Goal: Check status: Check status

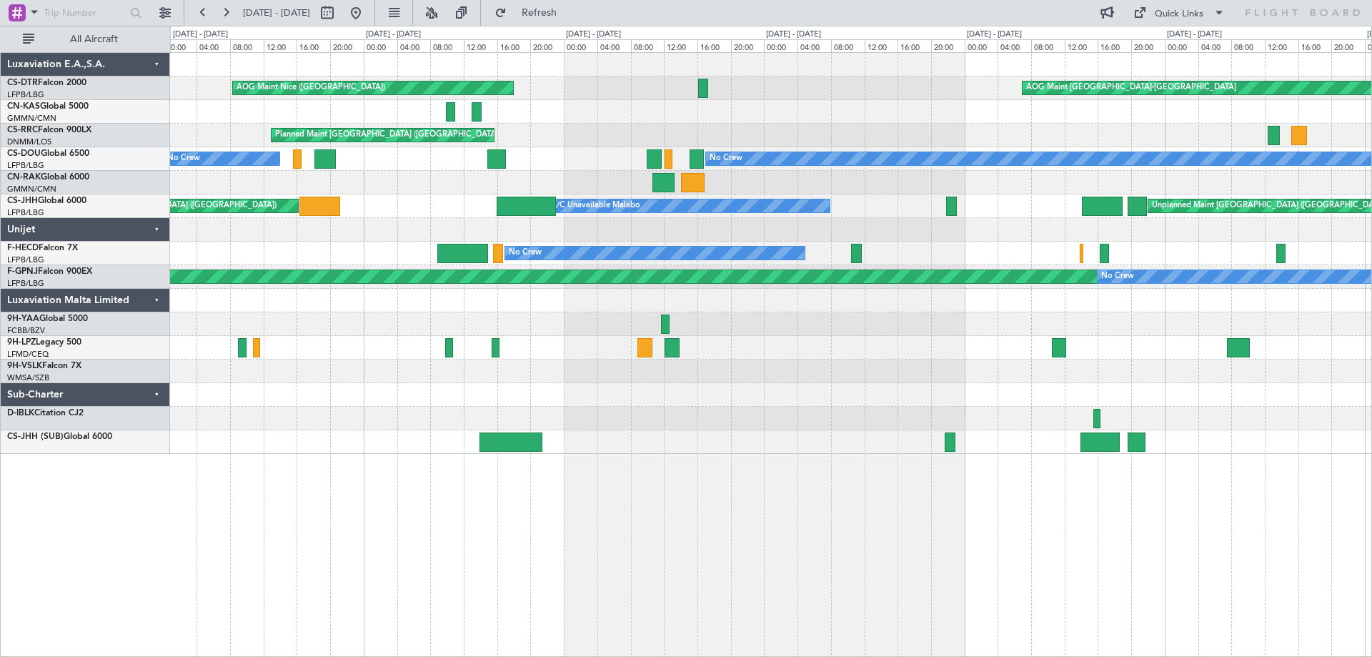
click at [993, 353] on div at bounding box center [770, 348] width 1201 height 24
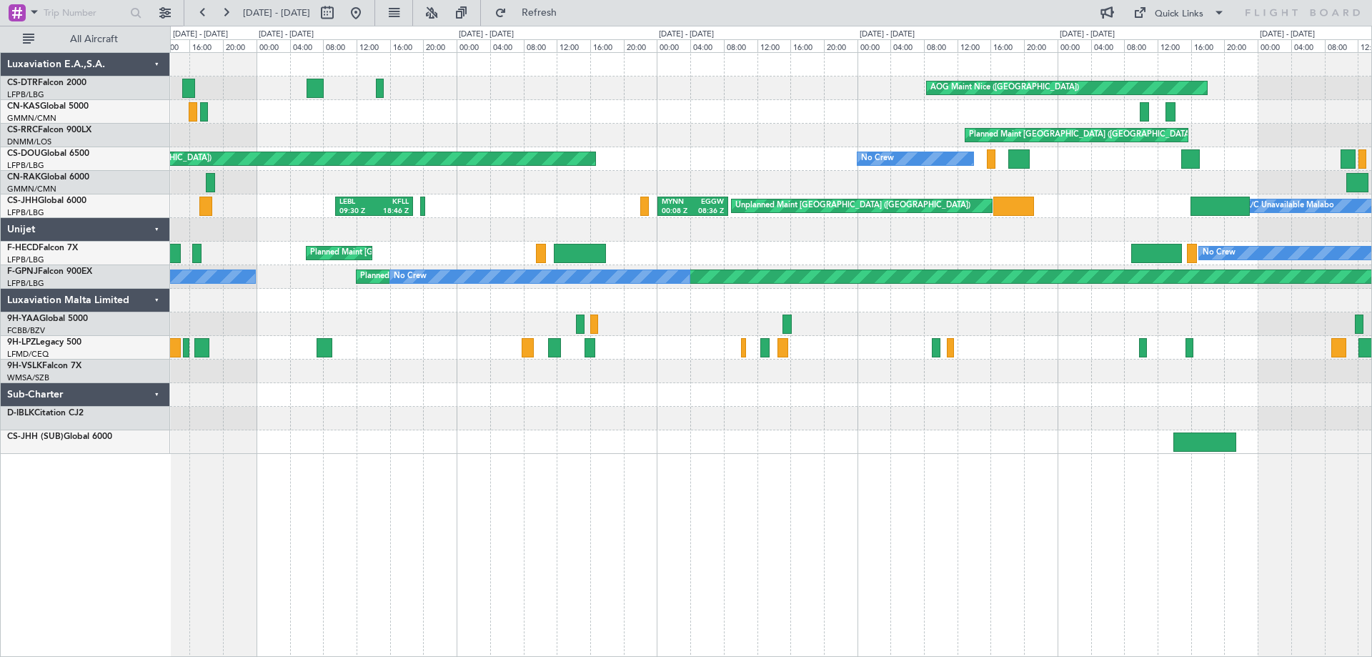
click at [1012, 422] on div "AOG Maint Nice ([GEOGRAPHIC_DATA]) Planned Maint [GEOGRAPHIC_DATA] ([GEOGRAPHIC…" at bounding box center [770, 253] width 1201 height 401
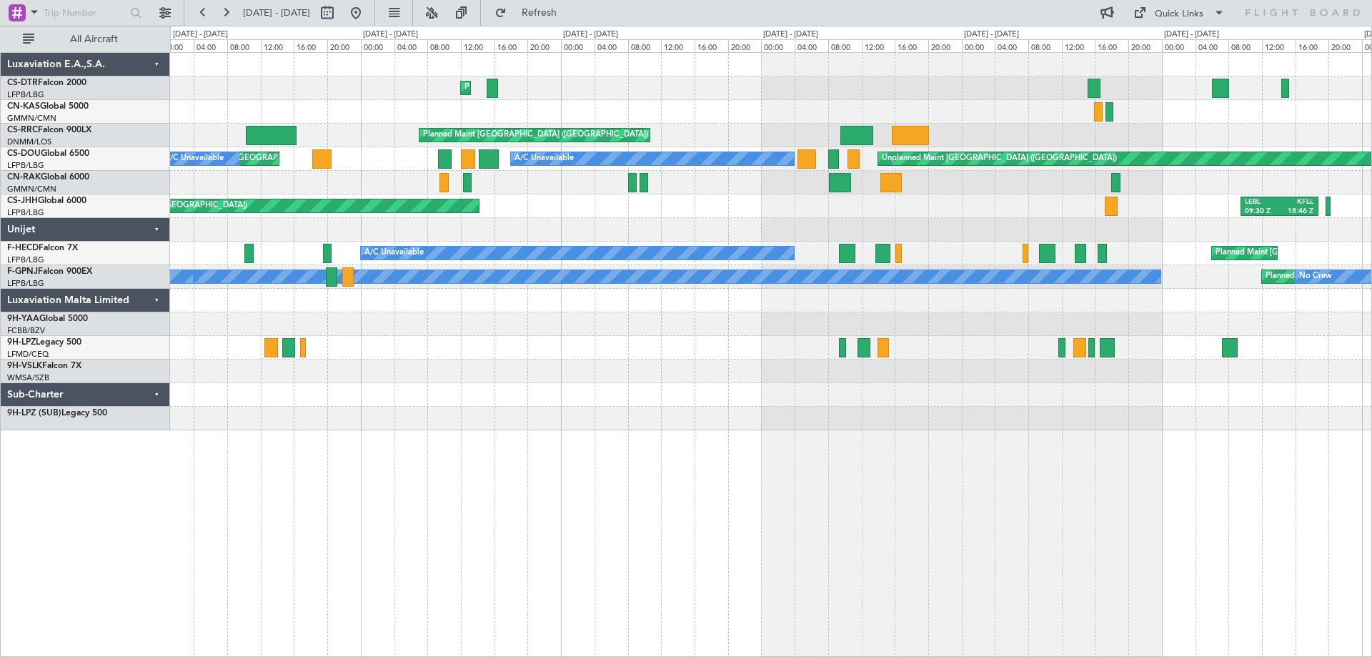
click at [794, 469] on div "Planned Maint Sofia Planned Maint [GEOGRAPHIC_DATA] ([GEOGRAPHIC_DATA]) Unplann…" at bounding box center [771, 354] width 1202 height 604
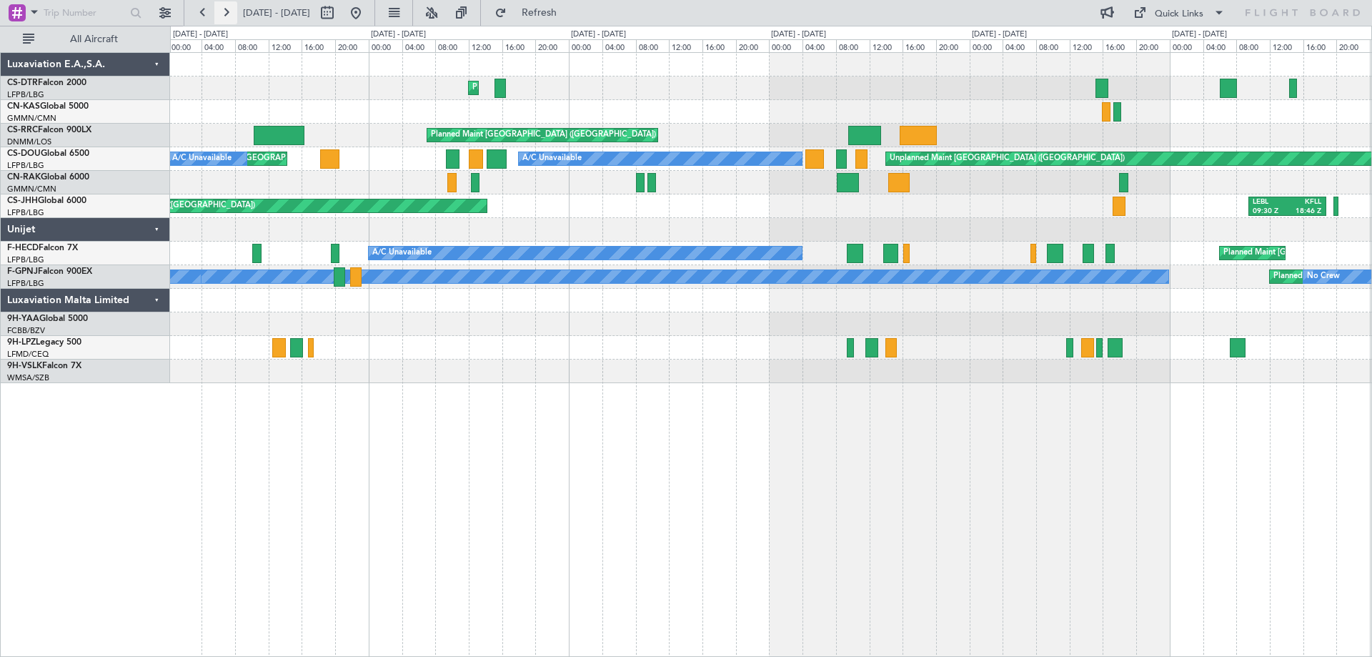
click at [229, 19] on button at bounding box center [225, 12] width 23 height 23
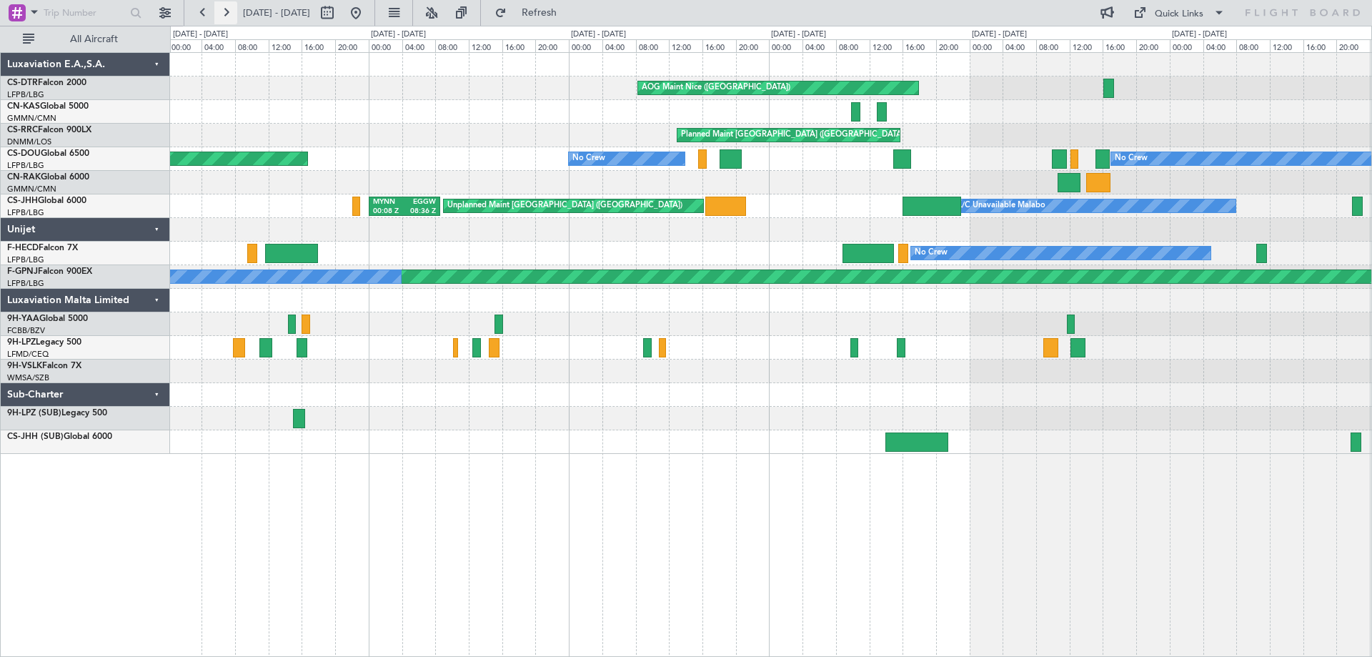
click at [229, 16] on button at bounding box center [225, 12] width 23 height 23
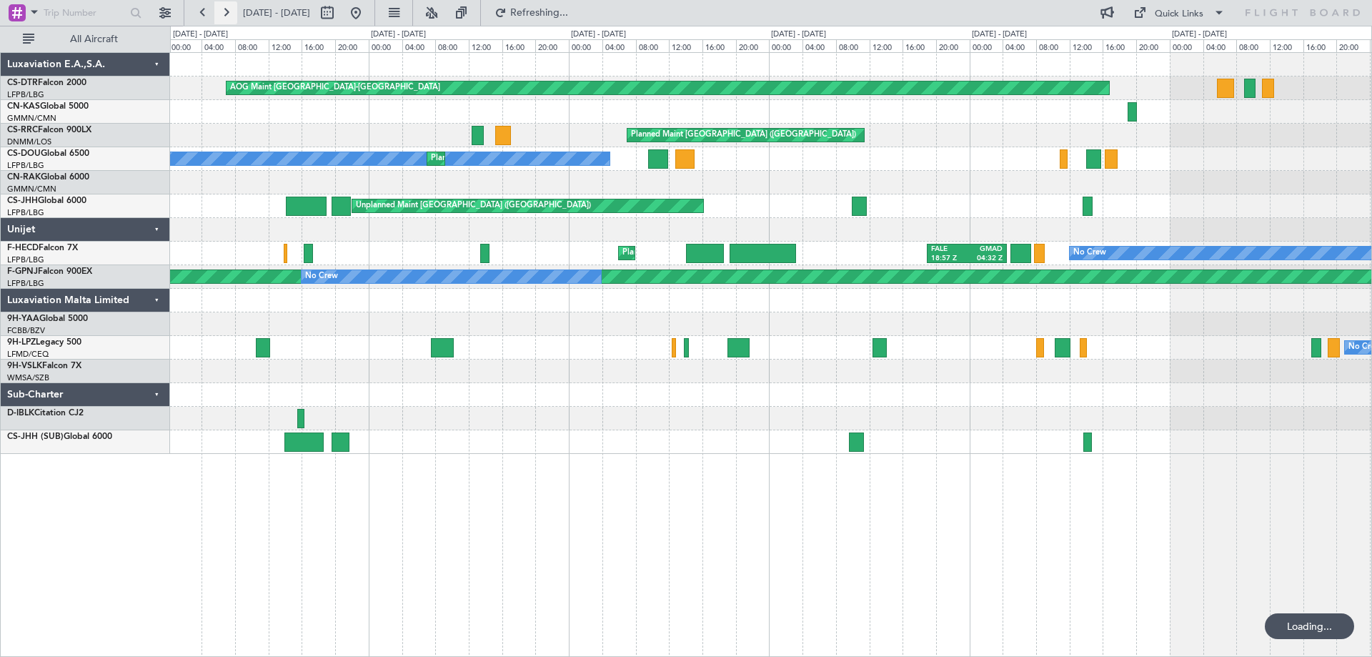
click at [229, 16] on button at bounding box center [225, 12] width 23 height 23
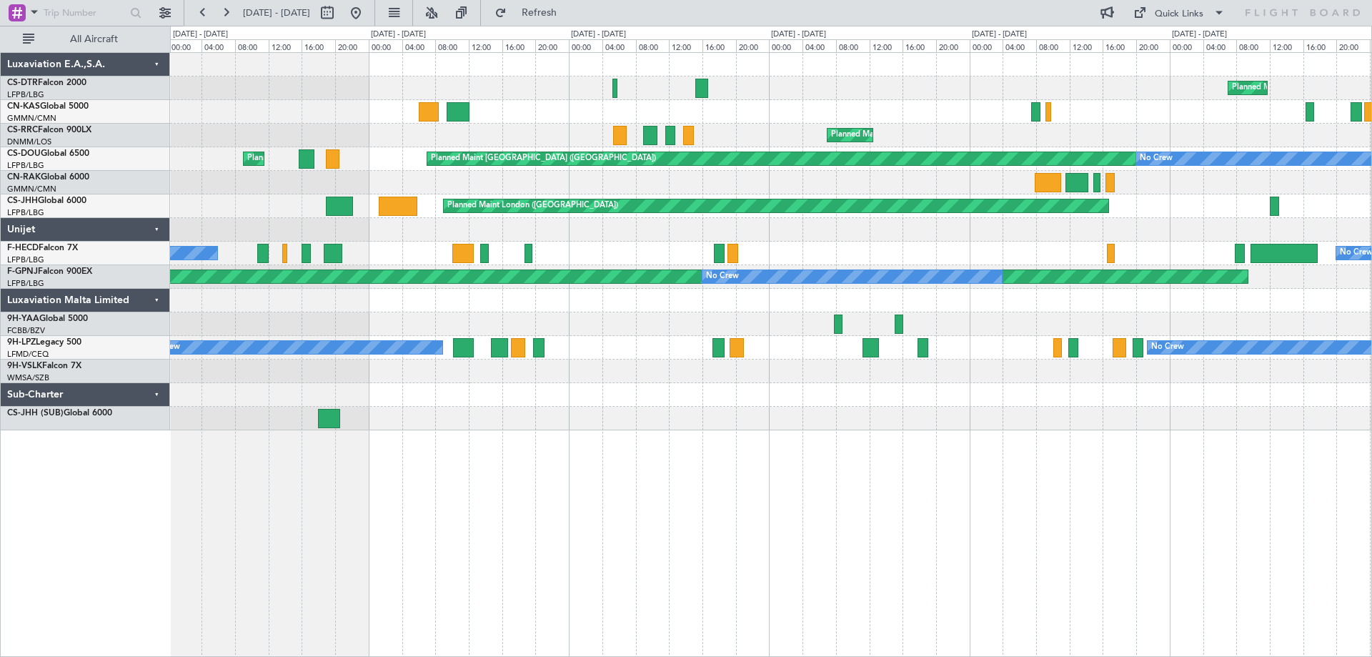
click at [799, 362] on div at bounding box center [770, 371] width 1201 height 24
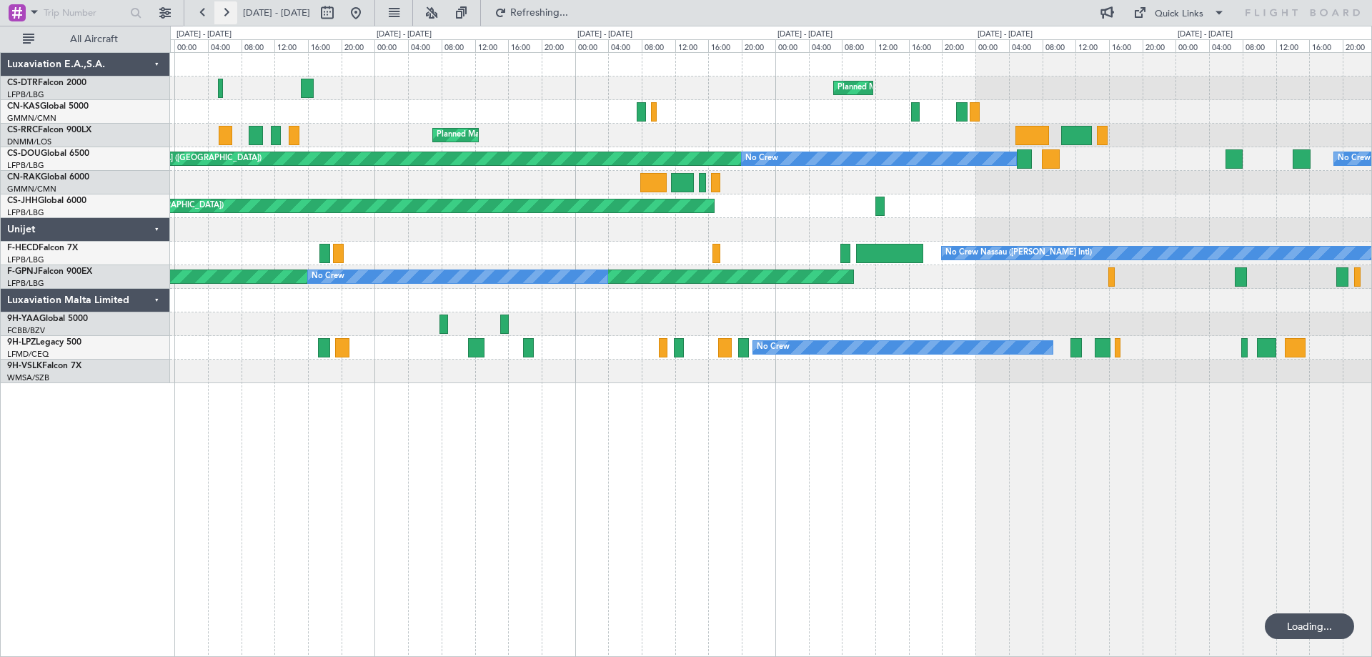
click at [228, 16] on button at bounding box center [225, 12] width 23 height 23
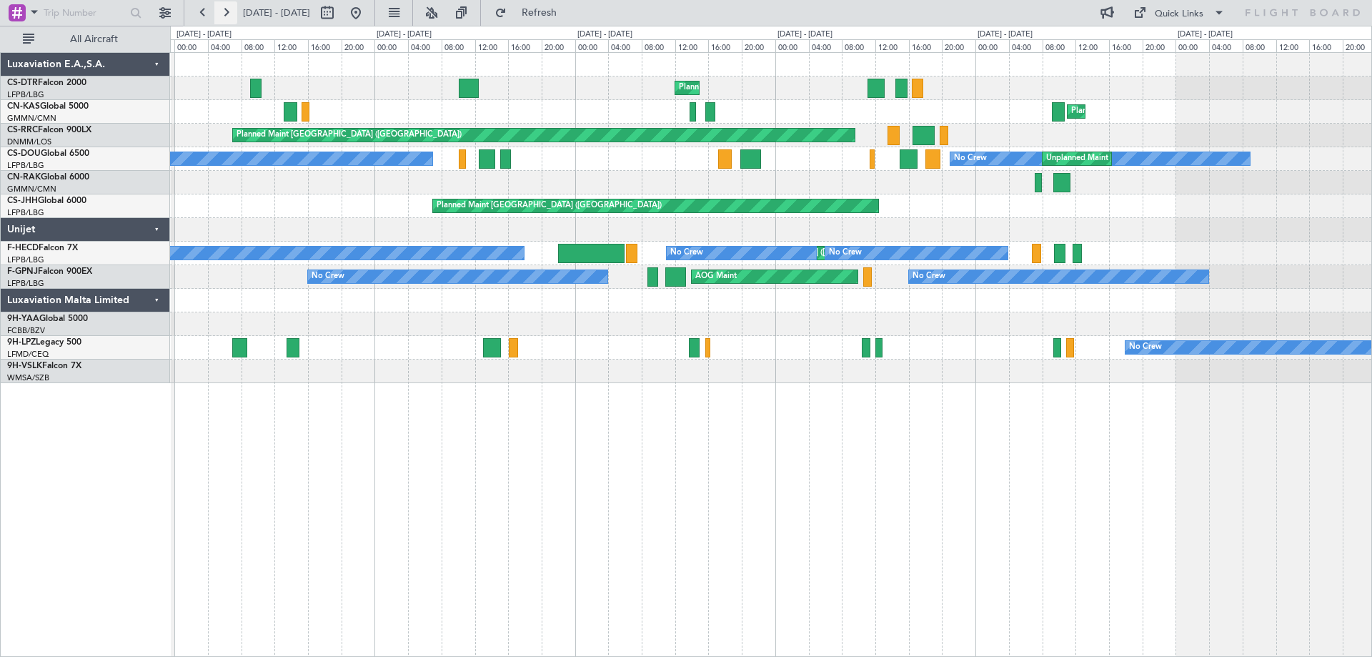
click at [228, 16] on button at bounding box center [225, 12] width 23 height 23
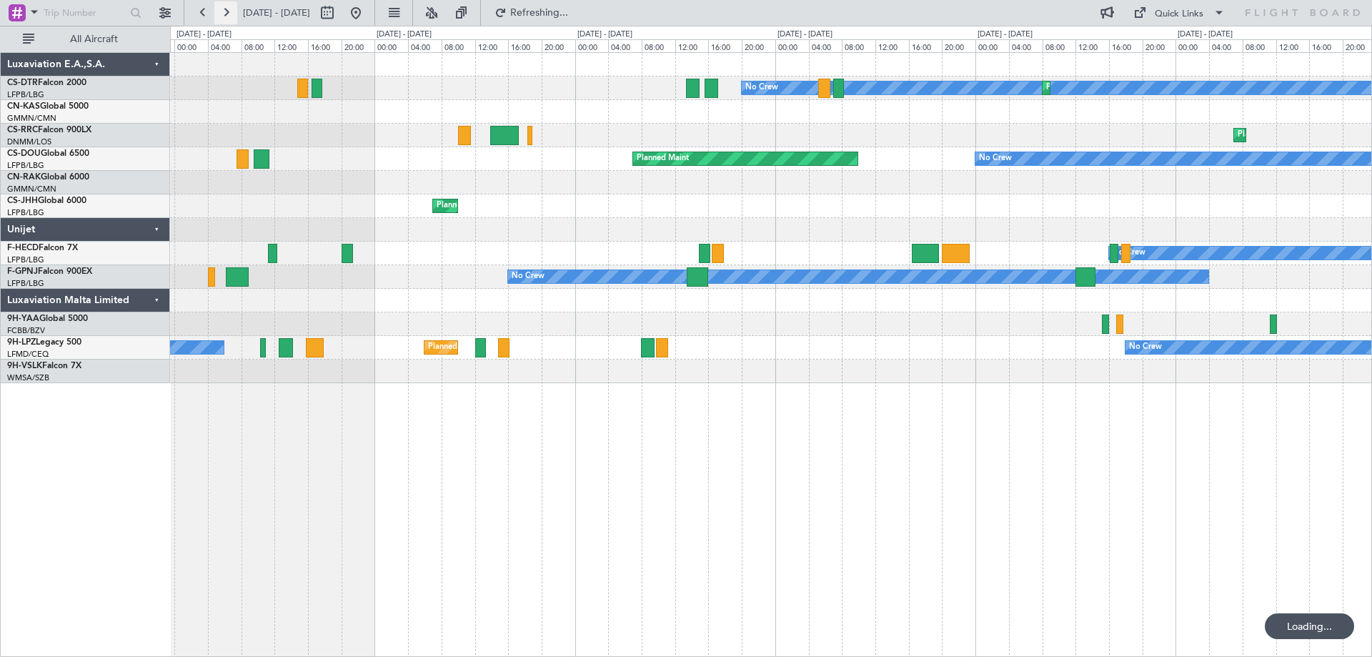
click at [228, 16] on button at bounding box center [225, 12] width 23 height 23
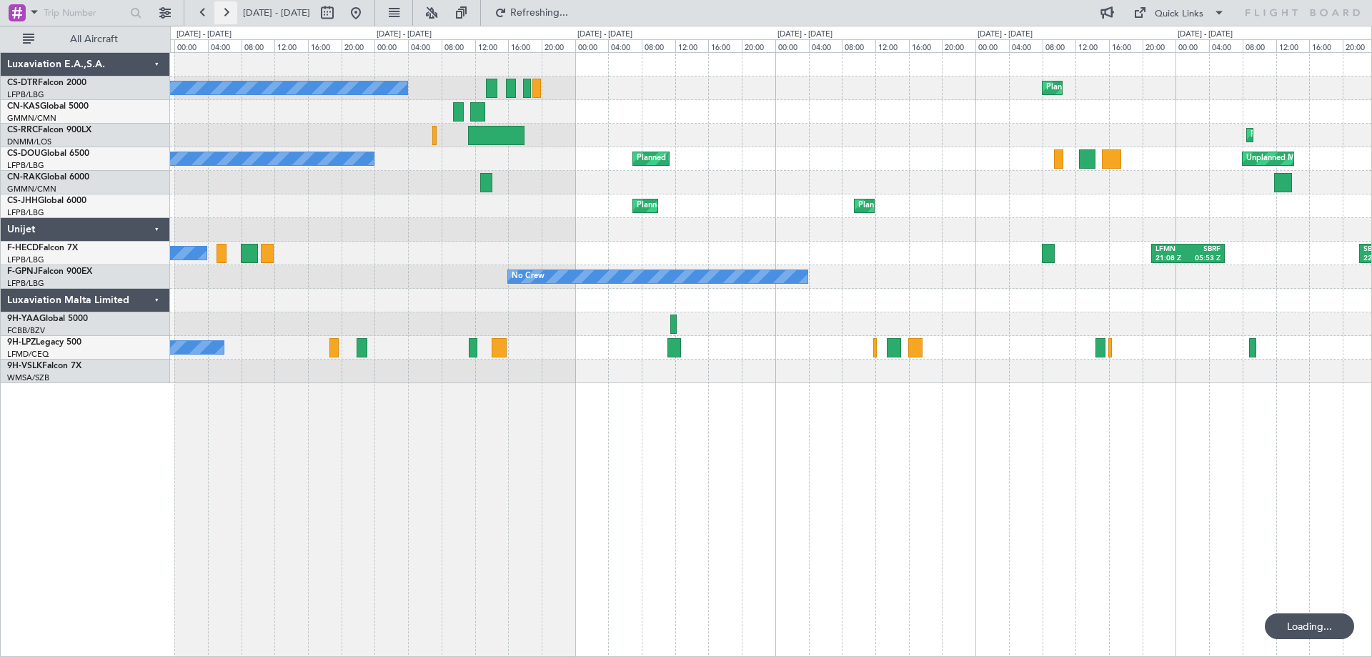
click at [228, 16] on button at bounding box center [225, 12] width 23 height 23
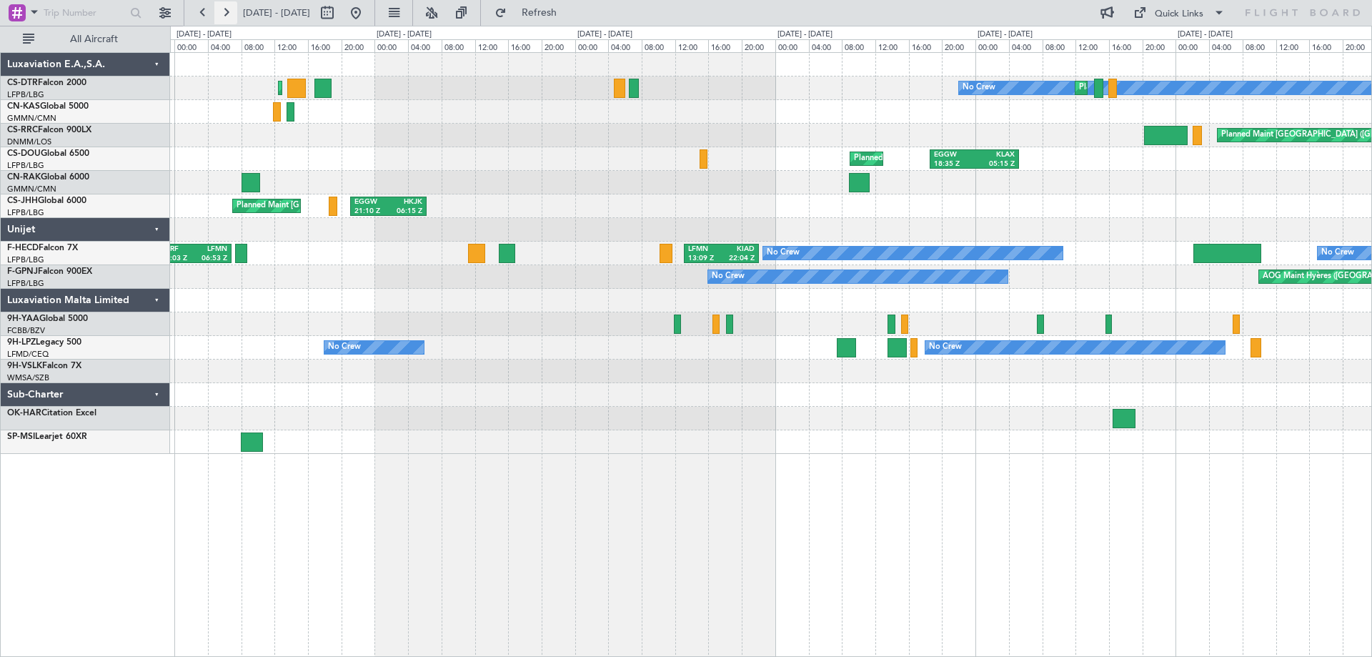
click at [228, 16] on button at bounding box center [225, 12] width 23 height 23
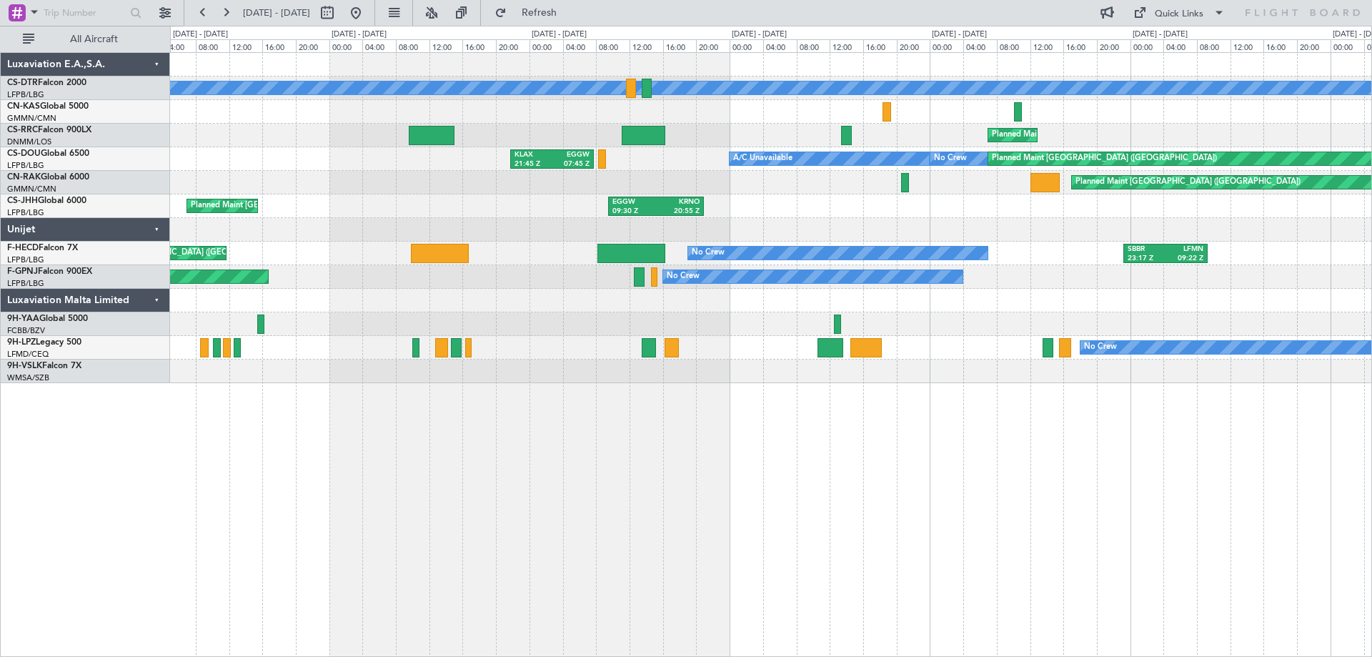
click at [699, 388] on div "No Crew Planned Maint [GEOGRAPHIC_DATA] ([GEOGRAPHIC_DATA]) Planned Maint [GEOG…" at bounding box center [771, 354] width 1202 height 604
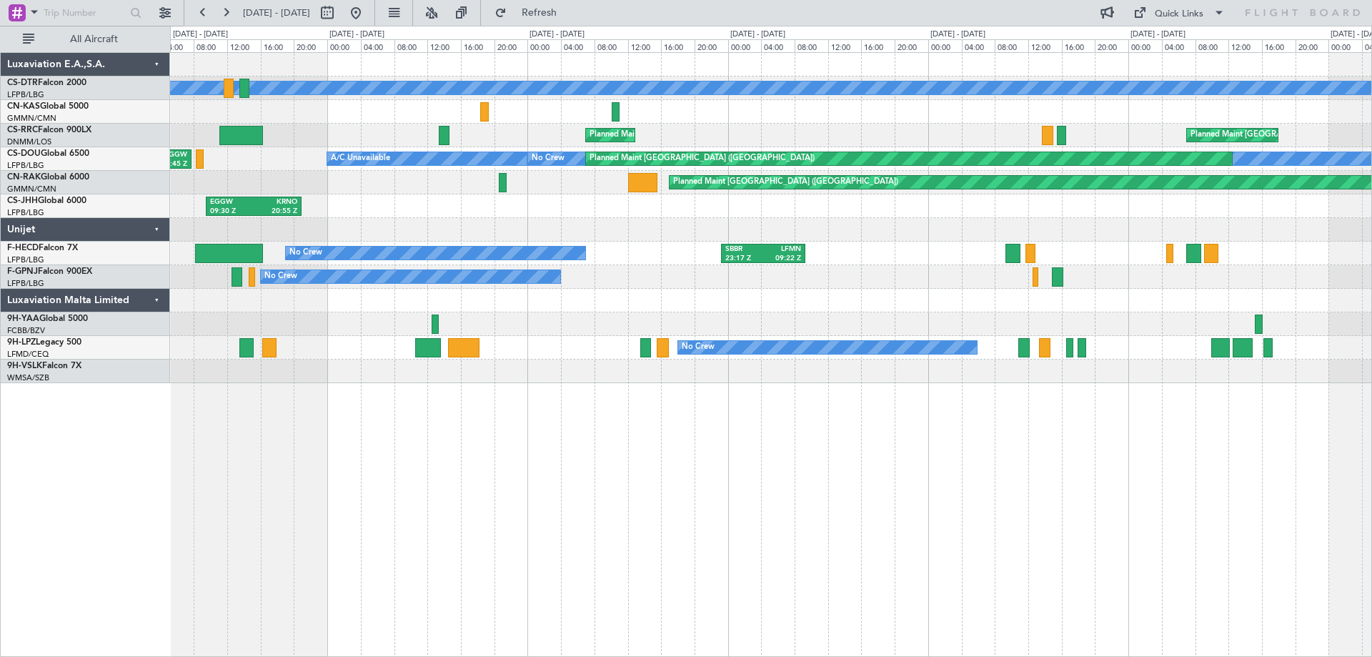
click at [302, 371] on div "No Crew Planned Maint [GEOGRAPHIC_DATA] ([GEOGRAPHIC_DATA]) Planned Maint [GEOG…" at bounding box center [771, 354] width 1202 height 604
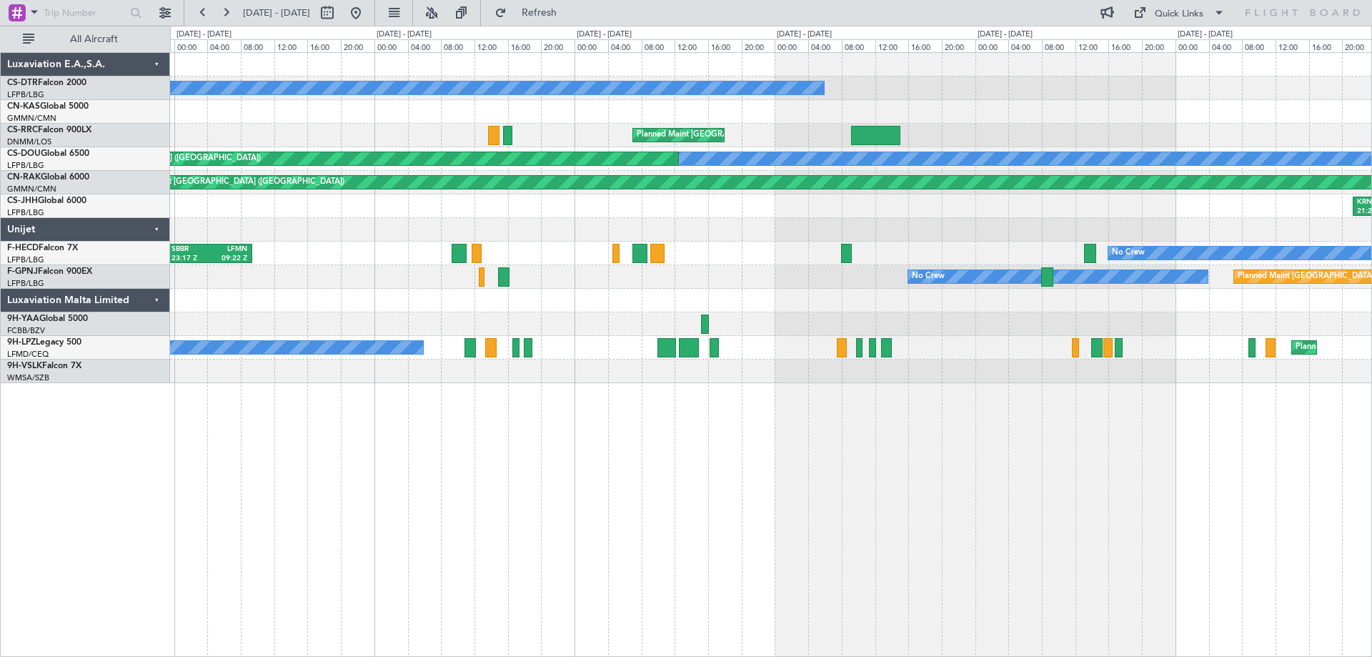
click at [397, 369] on div "No Crew Planned Maint [GEOGRAPHIC_DATA] ([GEOGRAPHIC_DATA]) Planned Maint [GEOG…" at bounding box center [771, 354] width 1202 height 604
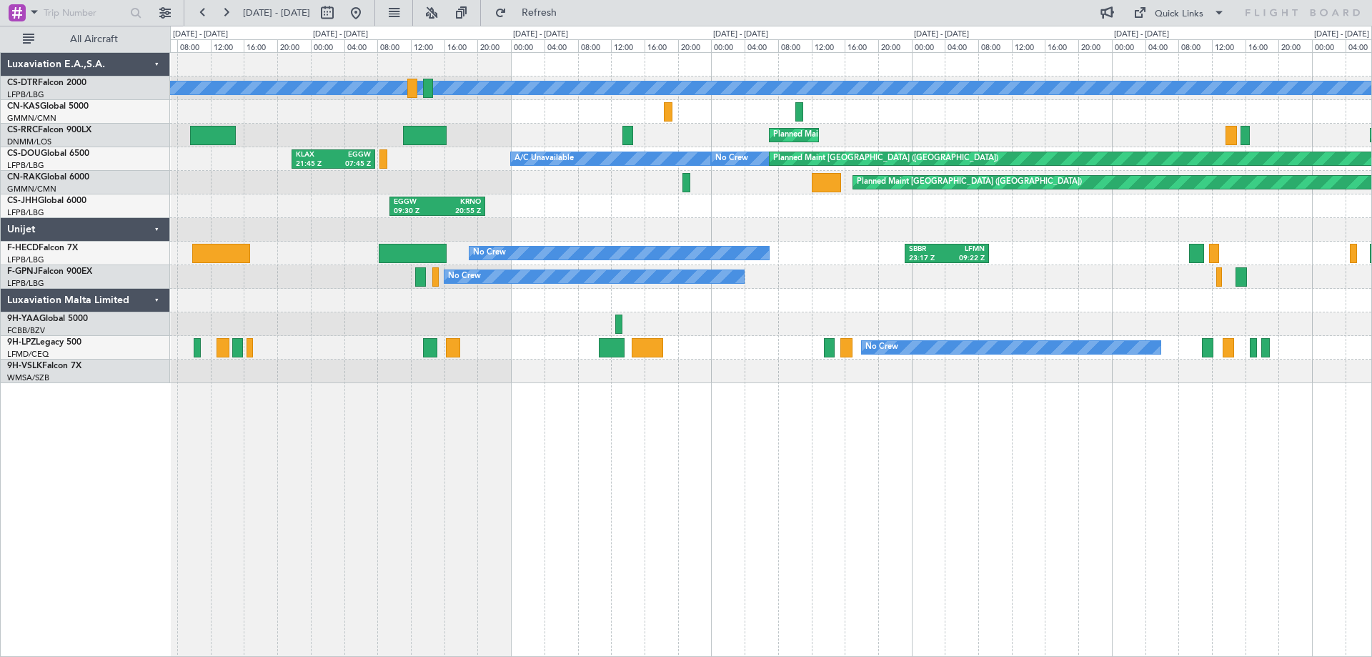
click at [1227, 492] on div "No Crew Planned Maint [GEOGRAPHIC_DATA] ([GEOGRAPHIC_DATA]) Planned Maint [GEOG…" at bounding box center [771, 354] width 1202 height 604
click at [651, 424] on div "No Crew Planned Maint [GEOGRAPHIC_DATA] ([GEOGRAPHIC_DATA]) Planned Maint [GEOG…" at bounding box center [771, 354] width 1202 height 604
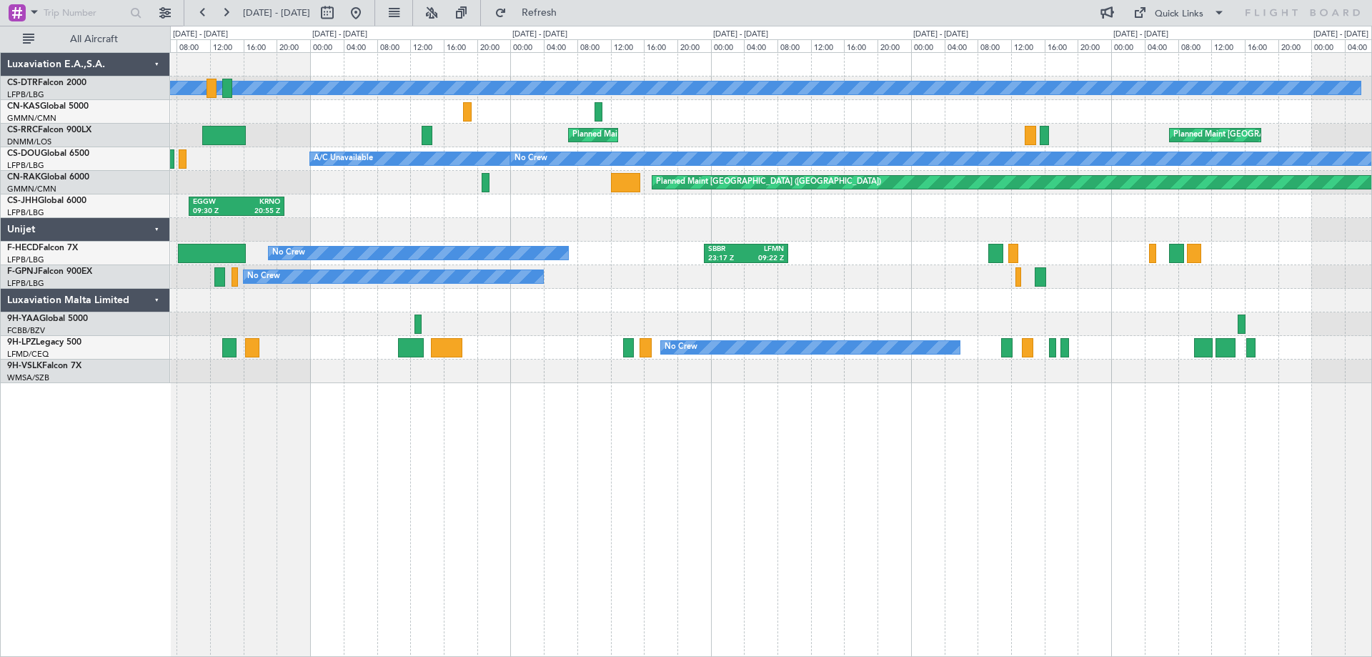
click at [1219, 290] on div "No Crew Planned Maint [GEOGRAPHIC_DATA] ([GEOGRAPHIC_DATA]) Planned Maint [GEOG…" at bounding box center [770, 218] width 1201 height 330
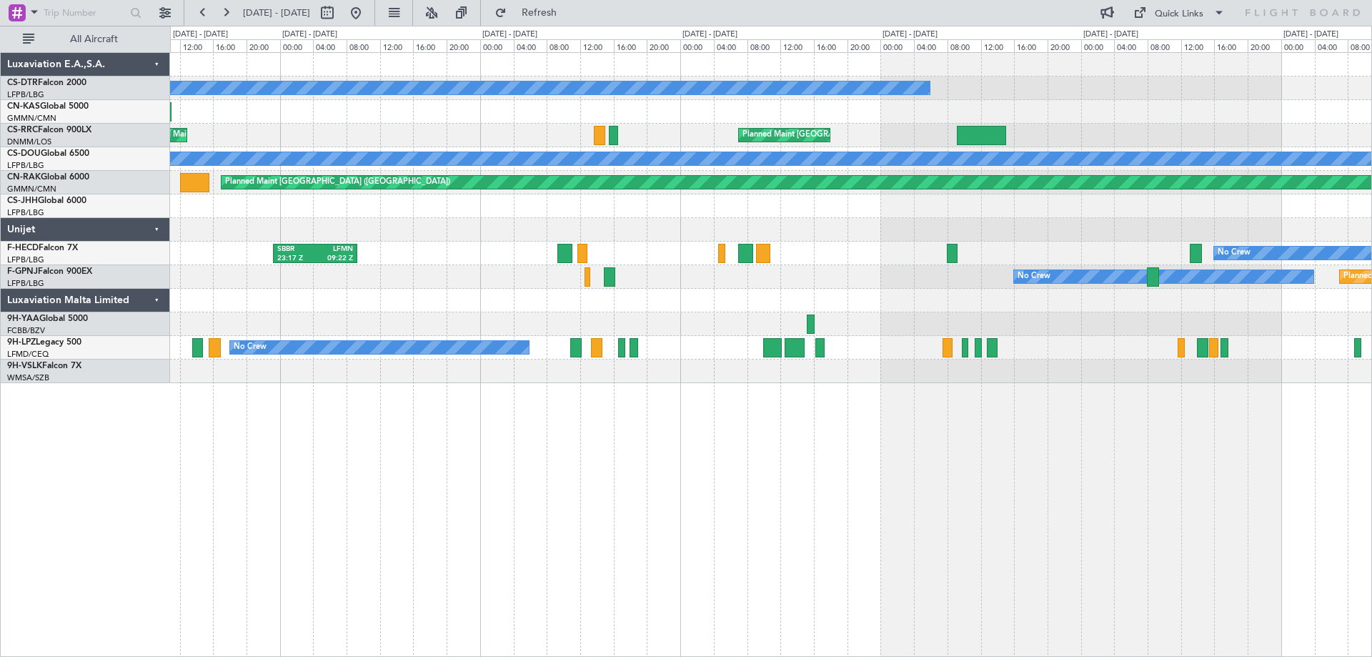
click at [654, 452] on div "No Crew Planned Maint [GEOGRAPHIC_DATA] ([GEOGRAPHIC_DATA]) Planned Maint [GEOG…" at bounding box center [771, 354] width 1202 height 604
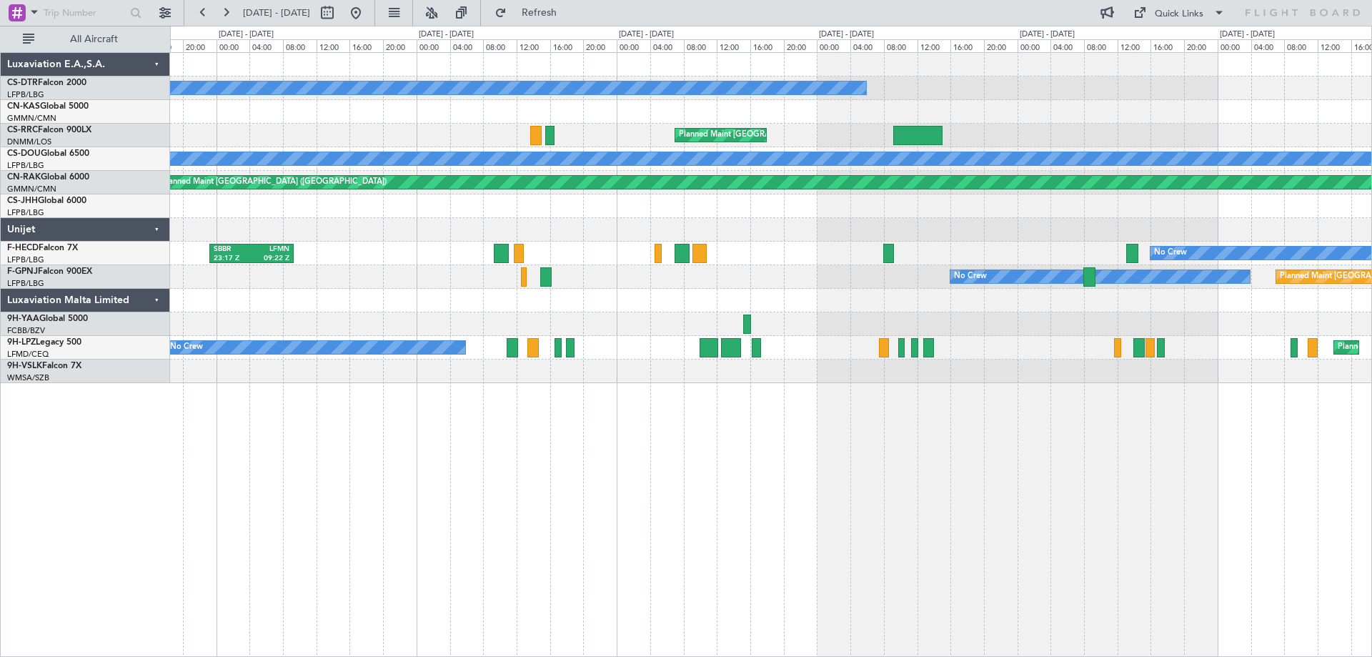
click at [630, 442] on div "No Crew Planned Maint [GEOGRAPHIC_DATA] ([GEOGRAPHIC_DATA]) Planned Maint [GEOG…" at bounding box center [771, 354] width 1202 height 604
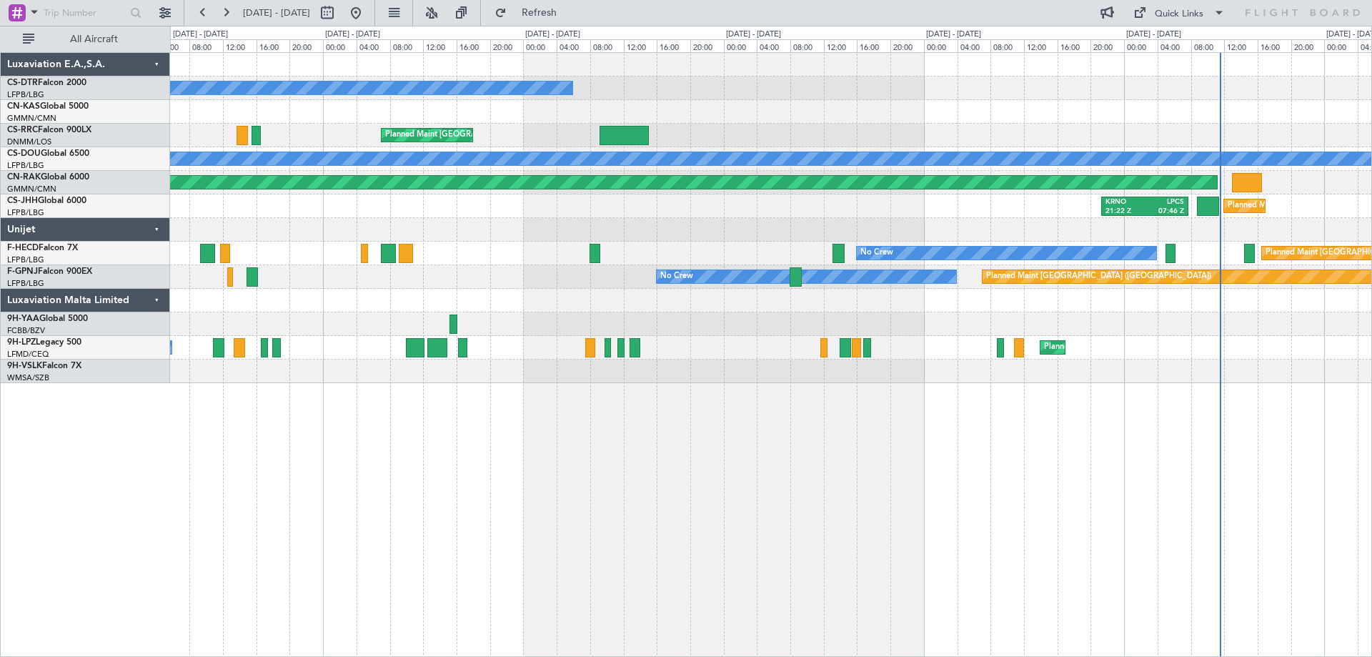
click at [559, 379] on div at bounding box center [770, 371] width 1201 height 24
click at [689, 468] on div "No Crew Planned Maint [GEOGRAPHIC_DATA] ([GEOGRAPHIC_DATA]) Planned Maint [GEOG…" at bounding box center [771, 354] width 1202 height 604
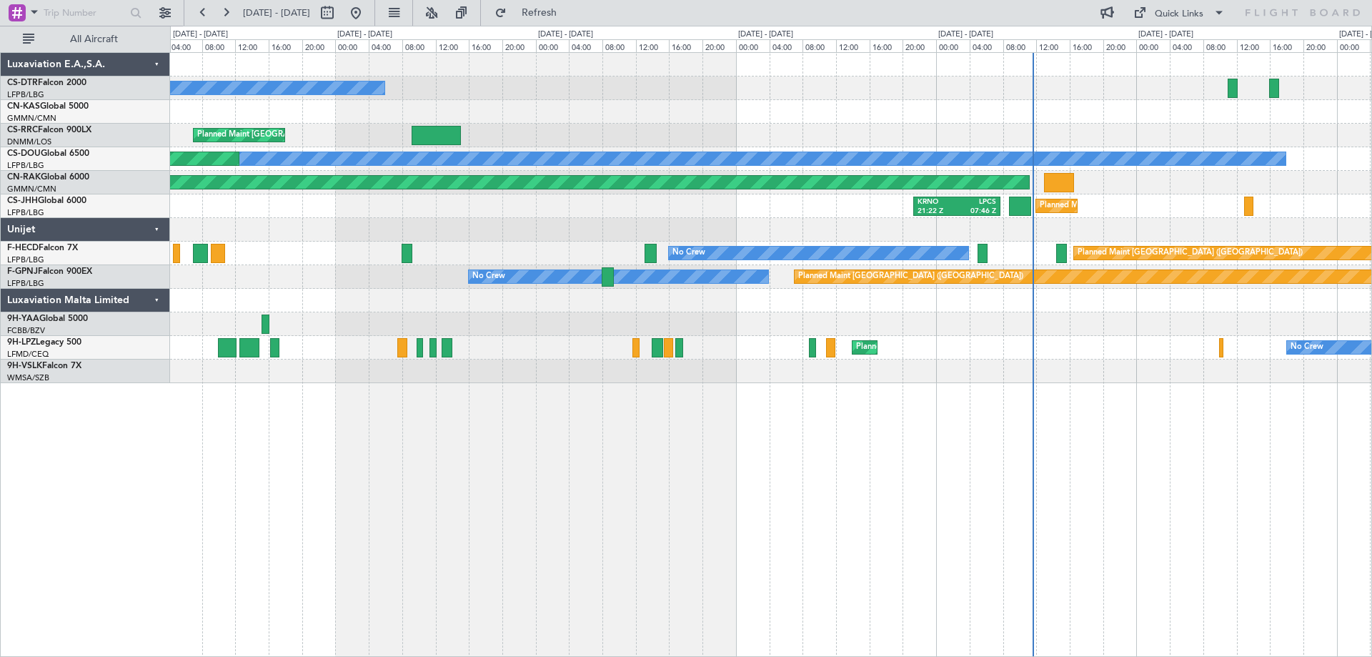
click at [684, 452] on div "No Crew Planned Maint [GEOGRAPHIC_DATA] ([GEOGRAPHIC_DATA]) Planned Maint [GEOG…" at bounding box center [771, 354] width 1202 height 604
click at [206, 9] on button at bounding box center [202, 12] width 23 height 23
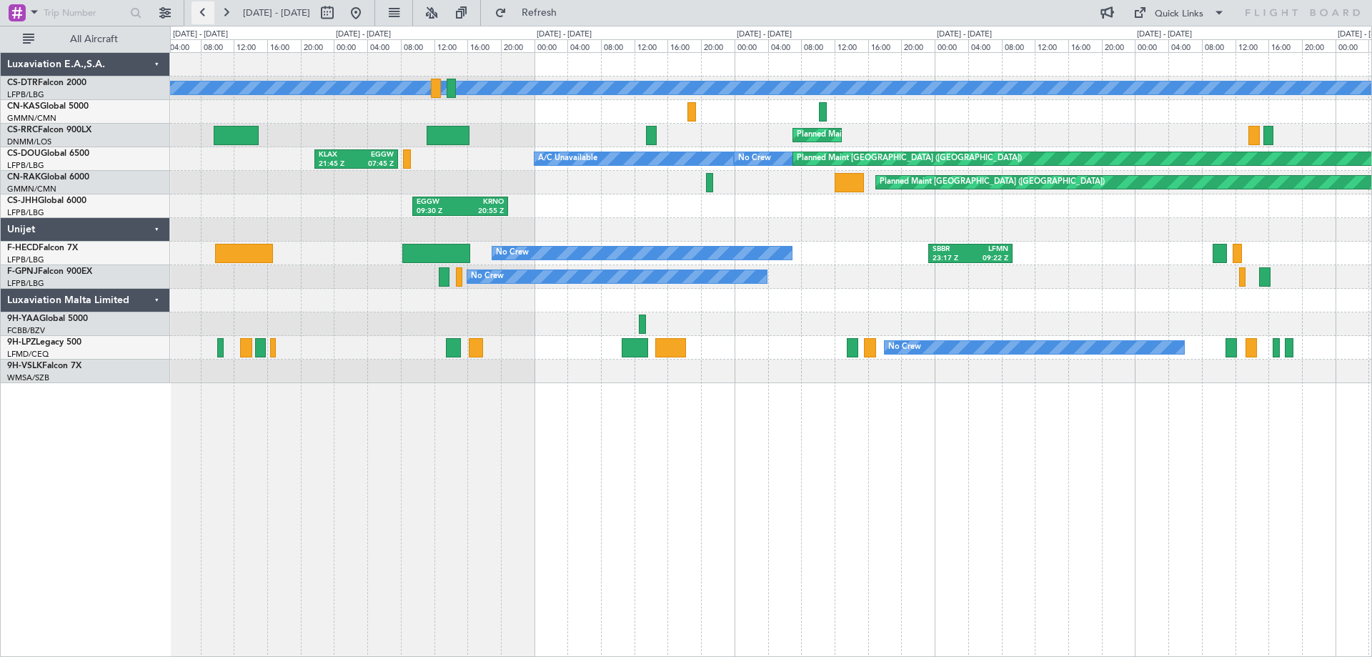
click at [202, 15] on button at bounding box center [202, 12] width 23 height 23
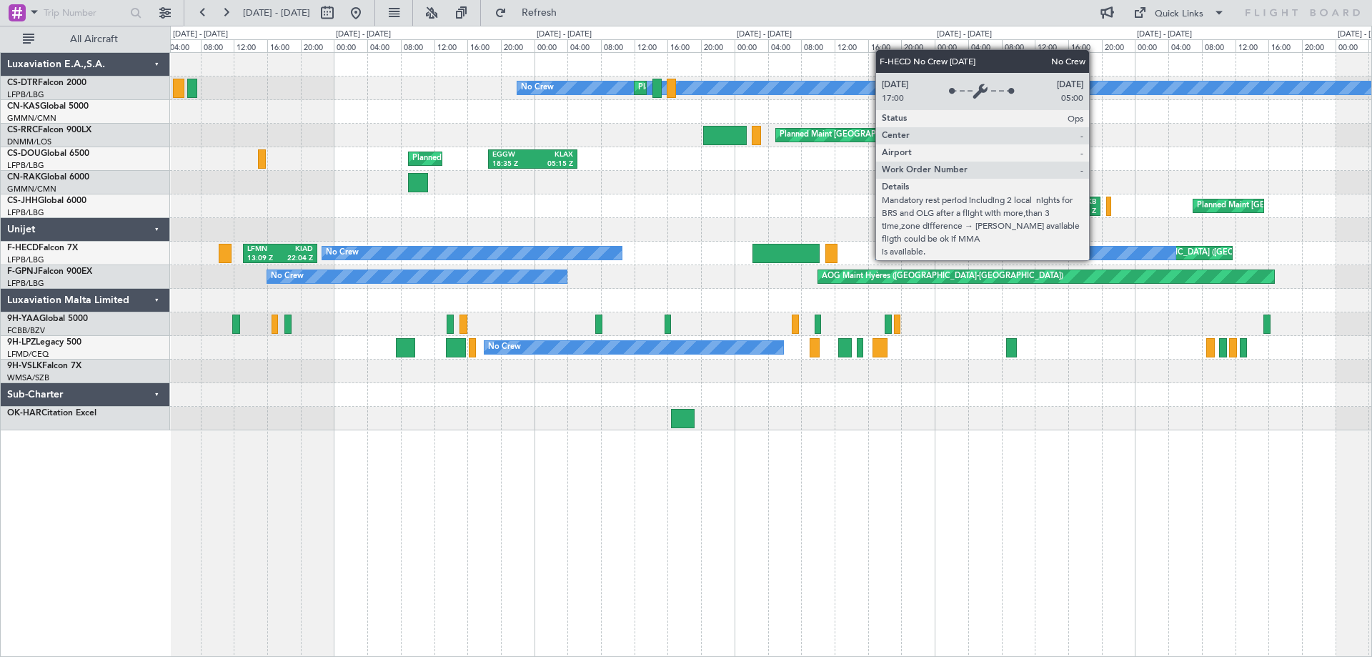
click at [950, 284] on div "No Crew Planned Maint Sofia Planned Maint [GEOGRAPHIC_DATA] ([GEOGRAPHIC_DATA])…" at bounding box center [770, 241] width 1201 height 377
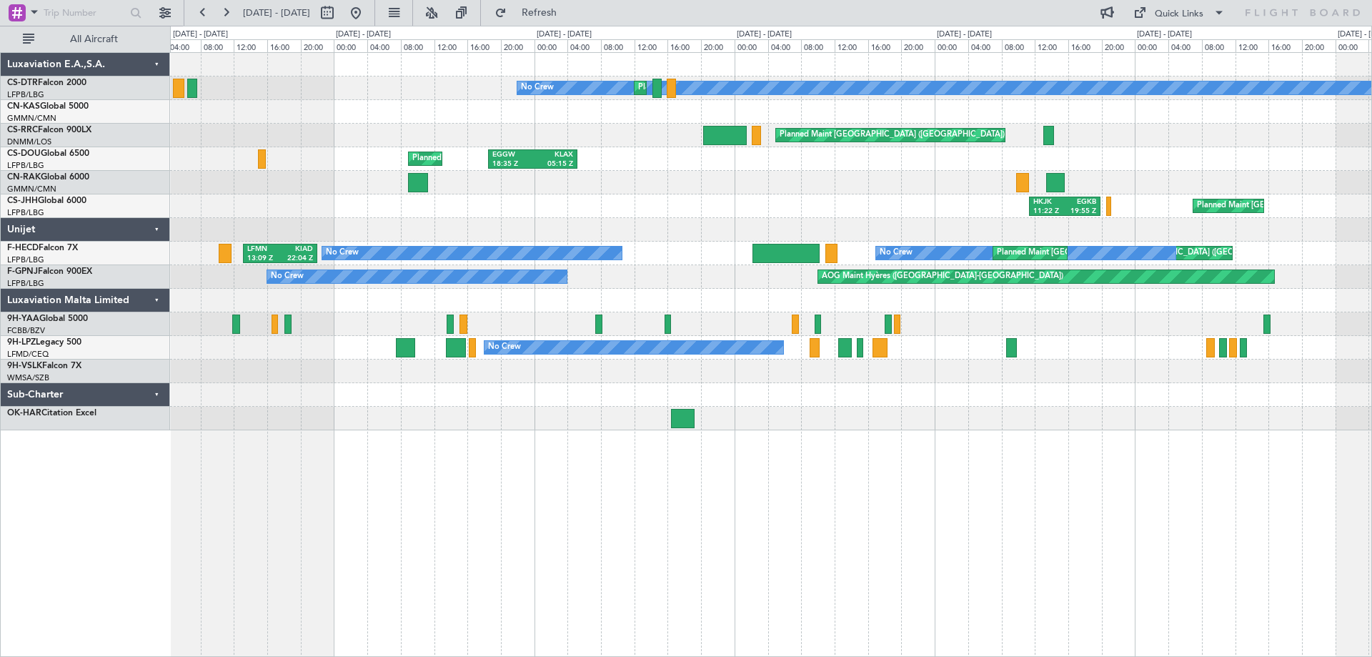
click at [658, 342] on div "No Crew Planned Maint Sofia Planned Maint [GEOGRAPHIC_DATA] ([GEOGRAPHIC_DATA])…" at bounding box center [770, 241] width 1201 height 377
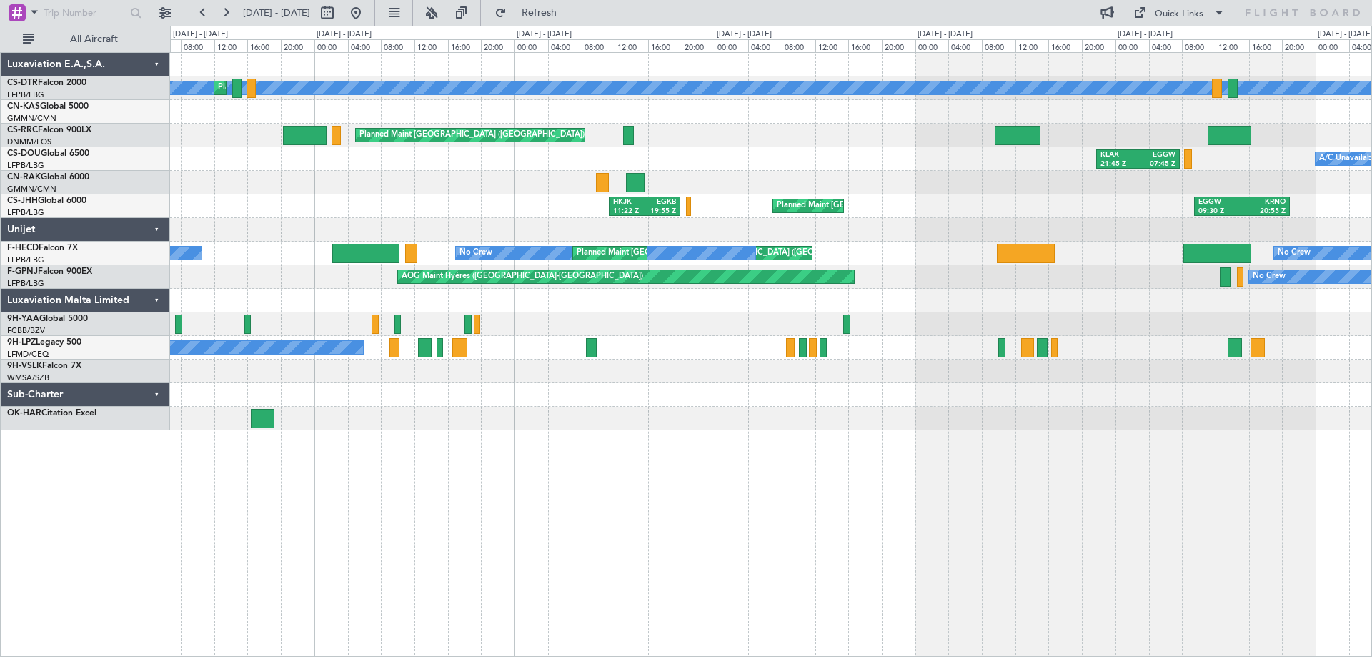
click at [574, 409] on div "No Crew Planned Maint Sofia Planned Maint [GEOGRAPHIC_DATA] ([GEOGRAPHIC_DATA])…" at bounding box center [770, 241] width 1201 height 377
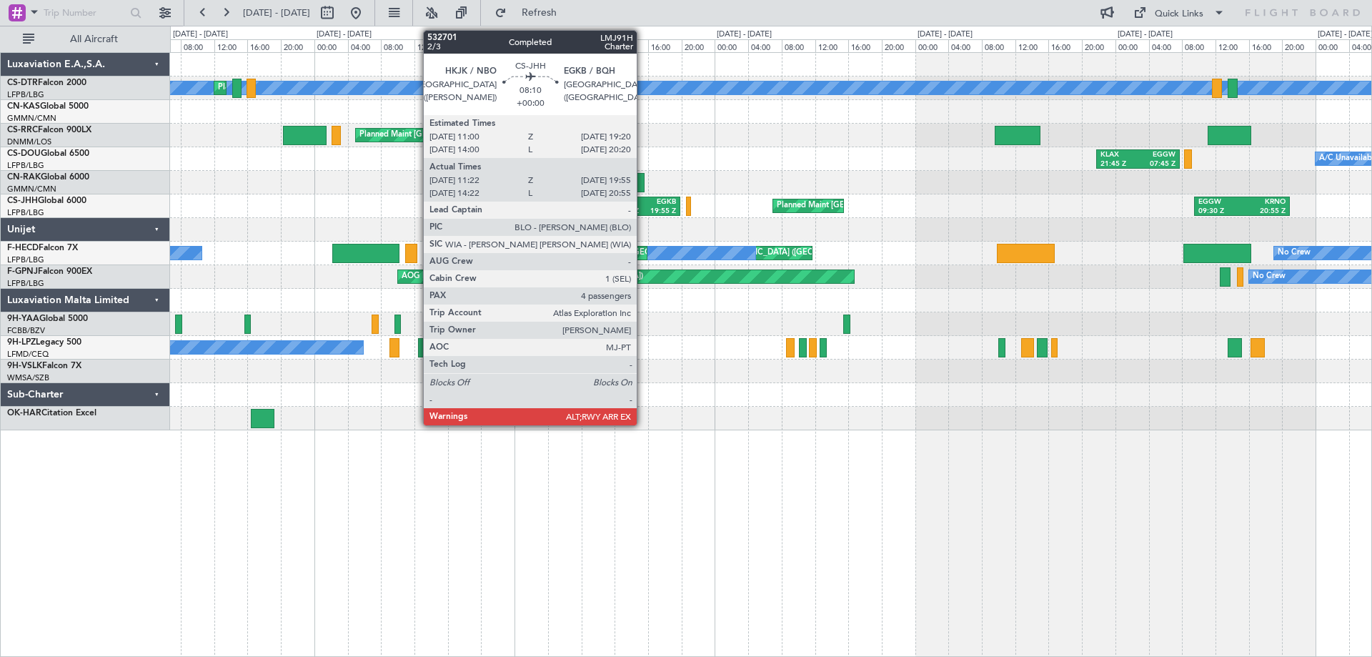
click at [643, 207] on div "11:22 Z" at bounding box center [628, 211] width 31 height 10
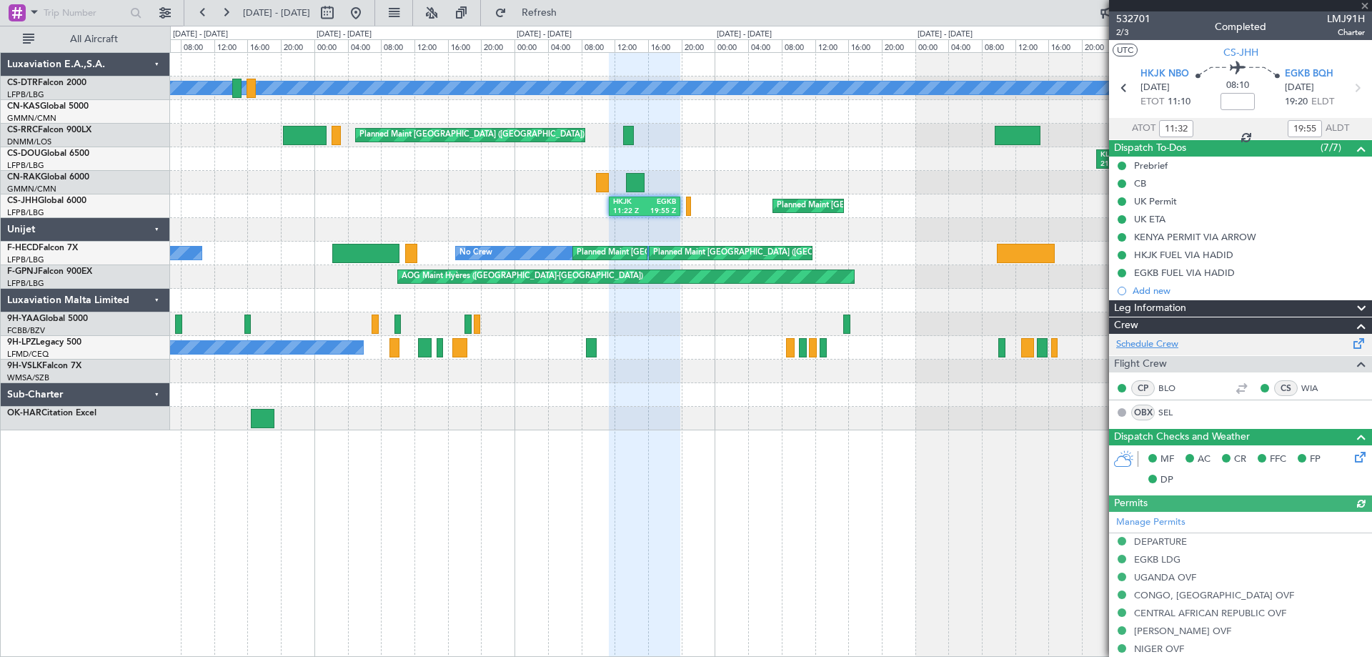
click at [1134, 345] on link "Schedule Crew" at bounding box center [1147, 344] width 62 height 14
click at [1362, 4] on span at bounding box center [1364, 6] width 14 height 13
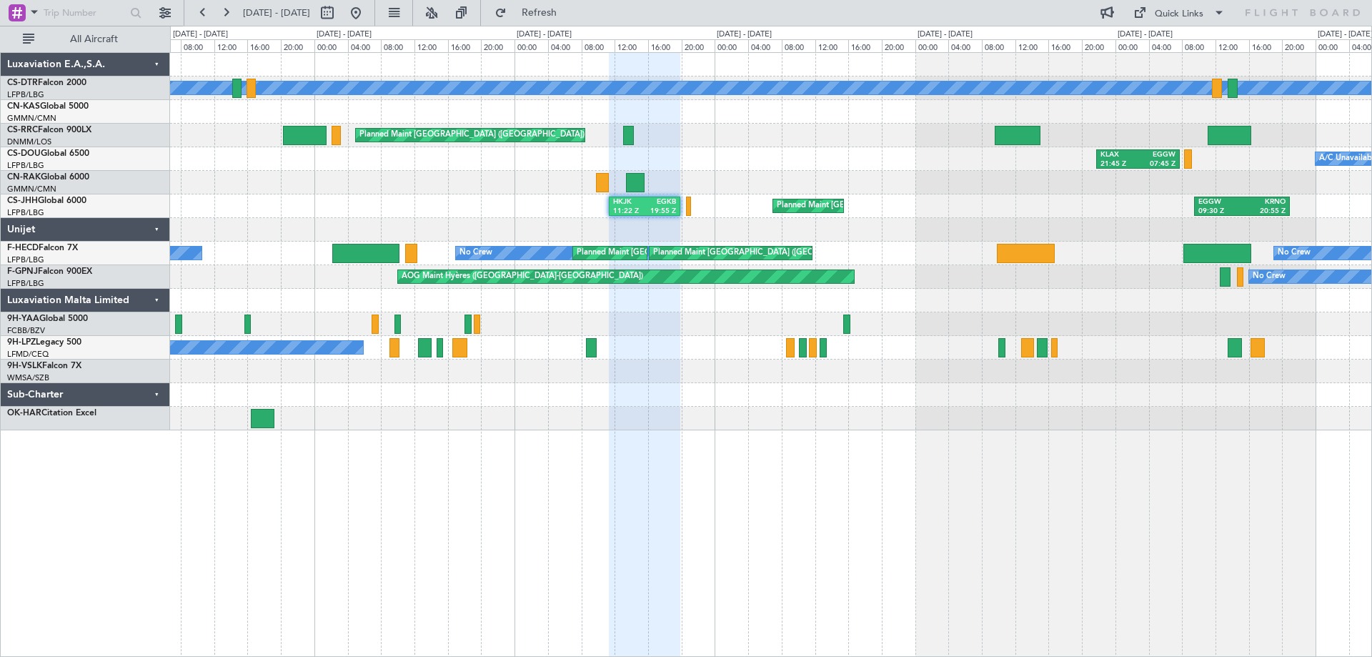
type input "0"
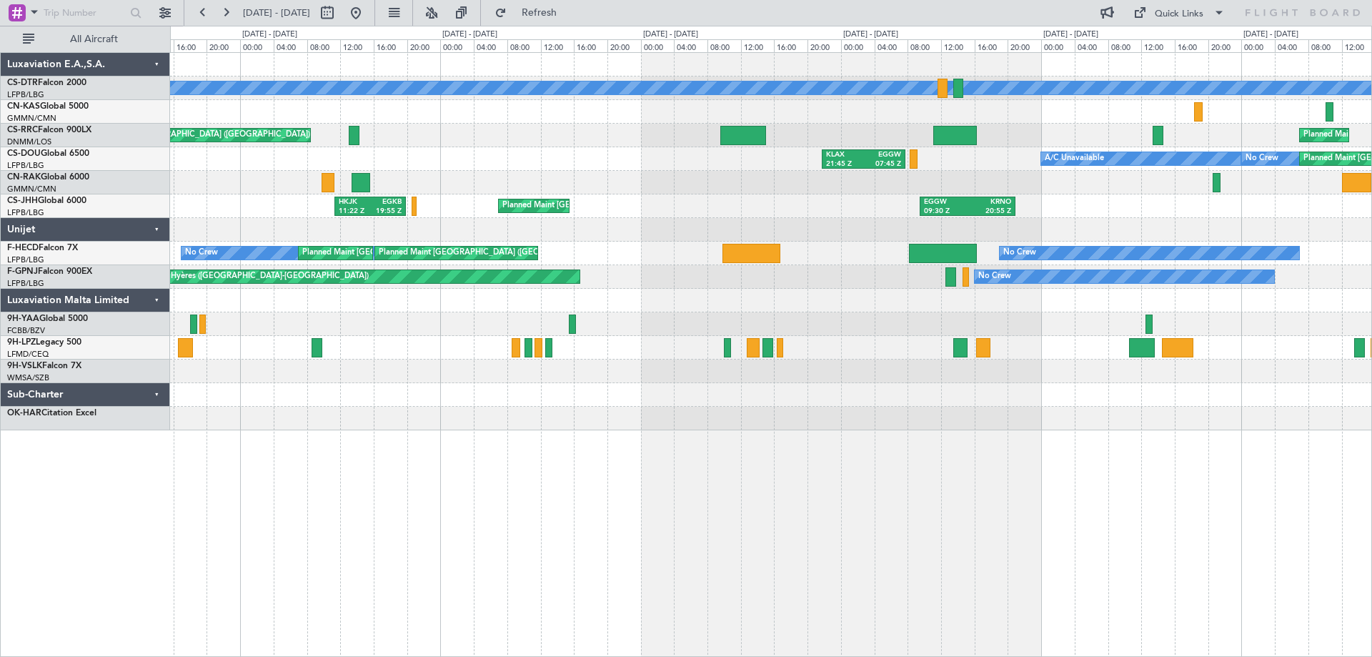
click at [595, 101] on div "No Crew Planned Maint Sofia Planned Maint [GEOGRAPHIC_DATA] ([GEOGRAPHIC_DATA])…" at bounding box center [770, 241] width 1201 height 377
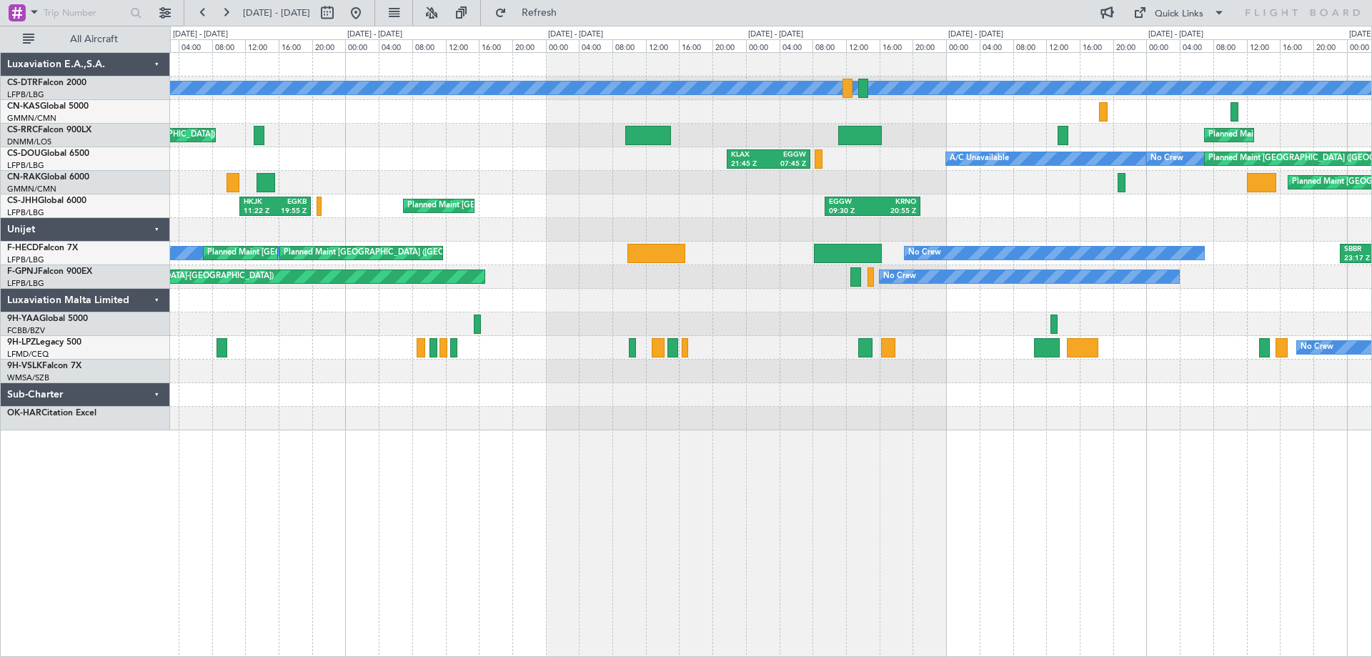
click at [519, 105] on div at bounding box center [770, 112] width 1201 height 24
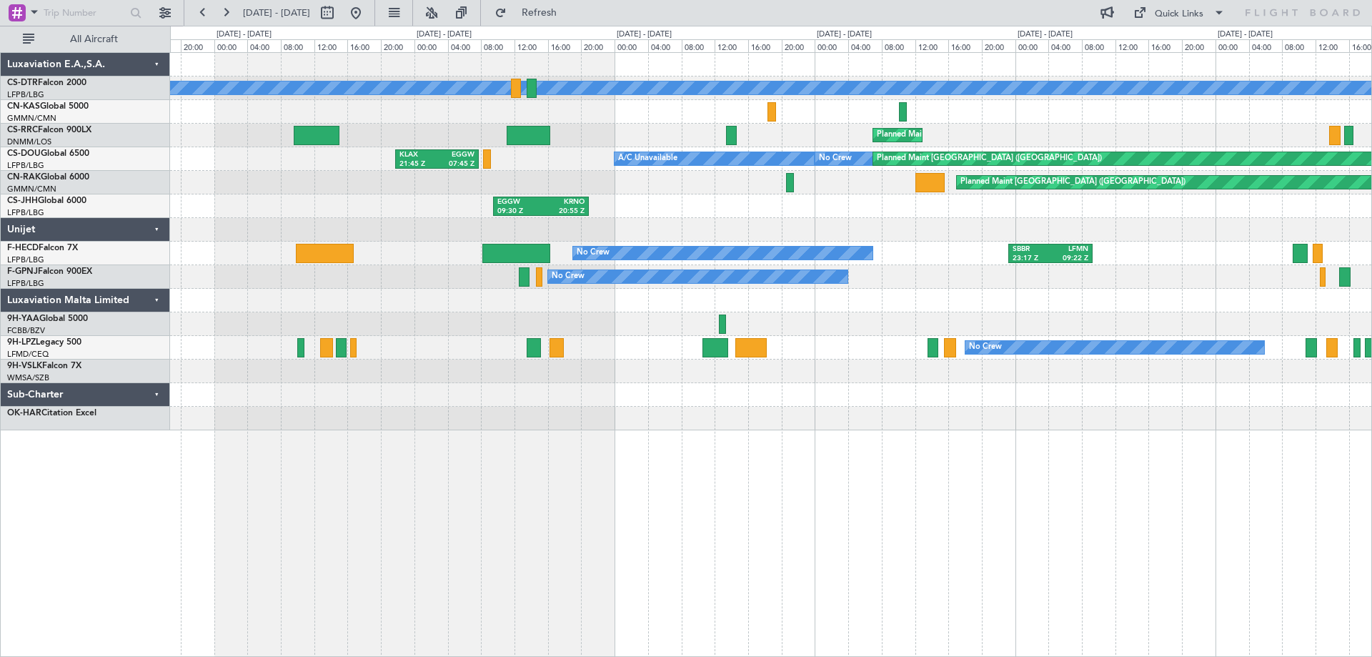
click at [473, 122] on div at bounding box center [770, 112] width 1201 height 24
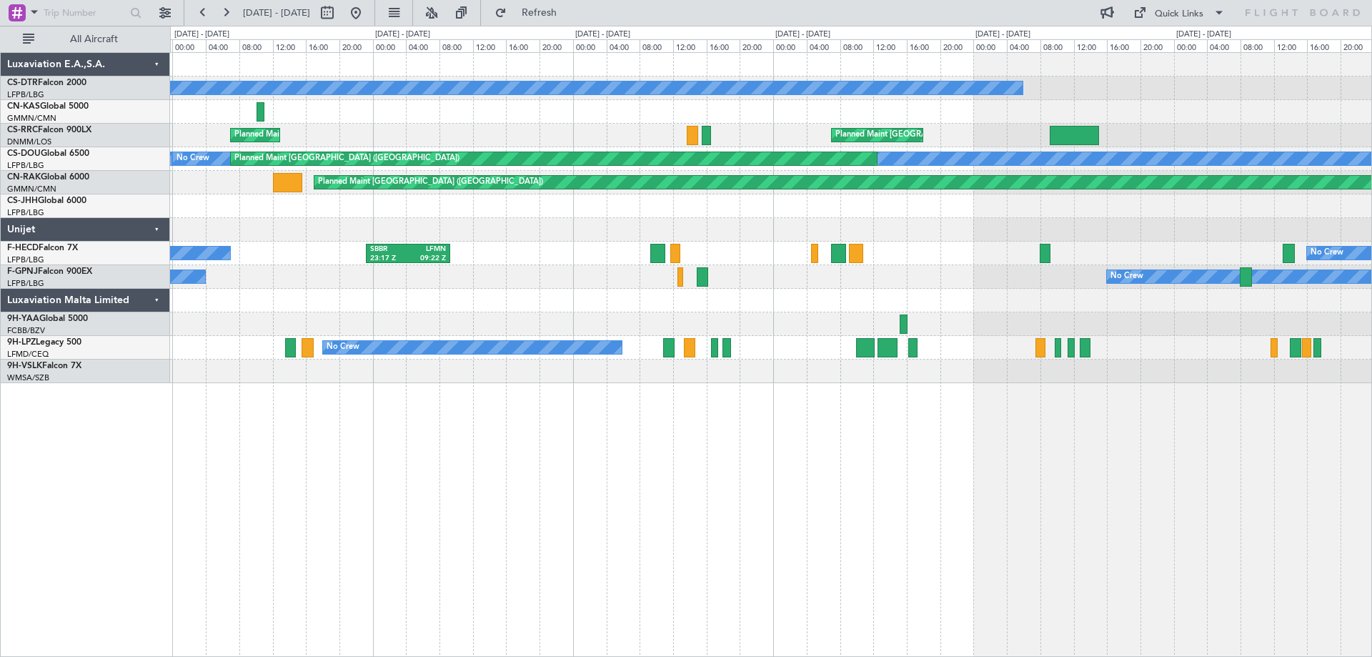
click at [146, 367] on div "No Crew Planned Maint [GEOGRAPHIC_DATA] ([GEOGRAPHIC_DATA]) Planned Maint [GEOG…" at bounding box center [686, 341] width 1372 height 631
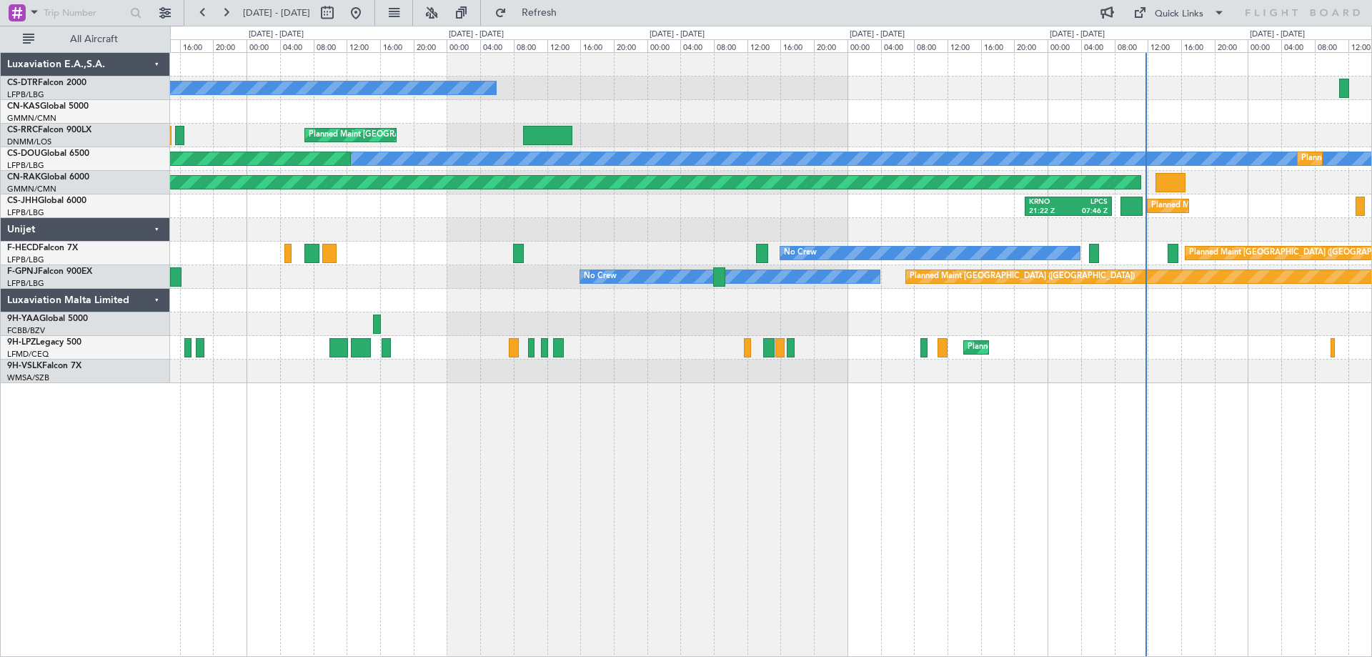
click at [796, 393] on div "No Crew Planned Maint [GEOGRAPHIC_DATA] ([GEOGRAPHIC_DATA]) No Crew Planned Mai…" at bounding box center [771, 354] width 1202 height 604
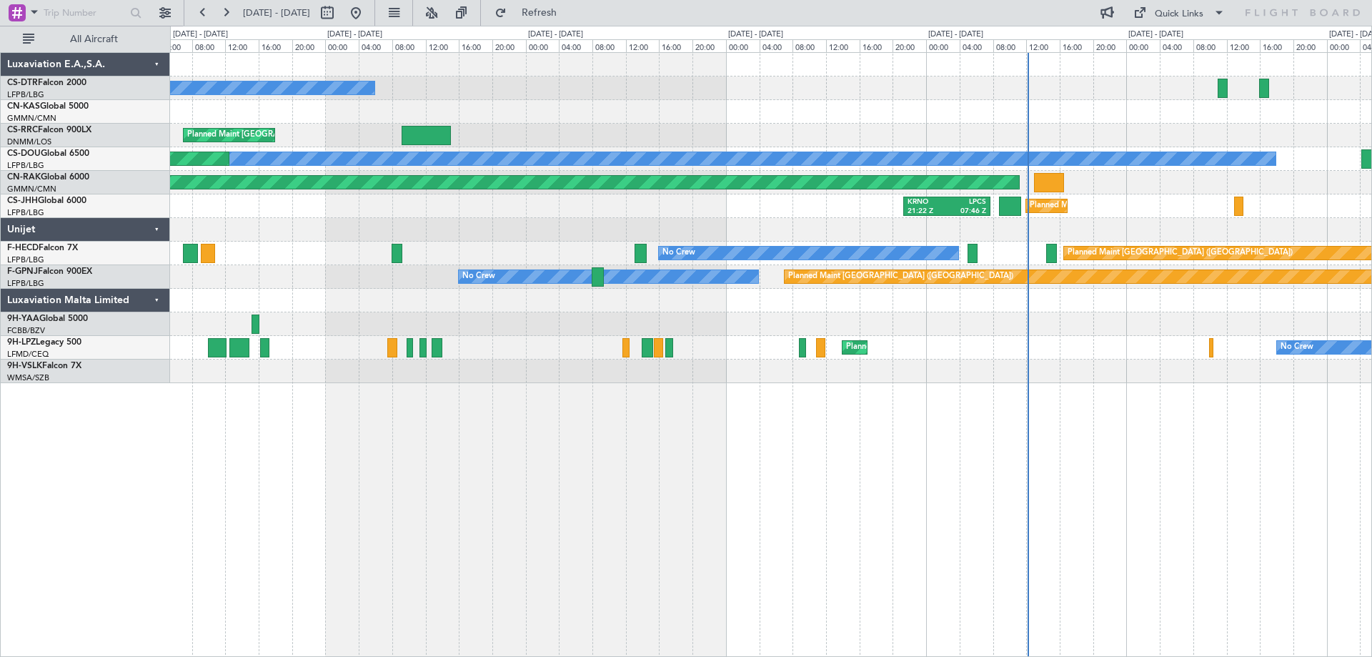
click at [962, 388] on div "No Crew Planned Maint [GEOGRAPHIC_DATA] ([GEOGRAPHIC_DATA]) Planned Maint [GEOG…" at bounding box center [771, 354] width 1202 height 604
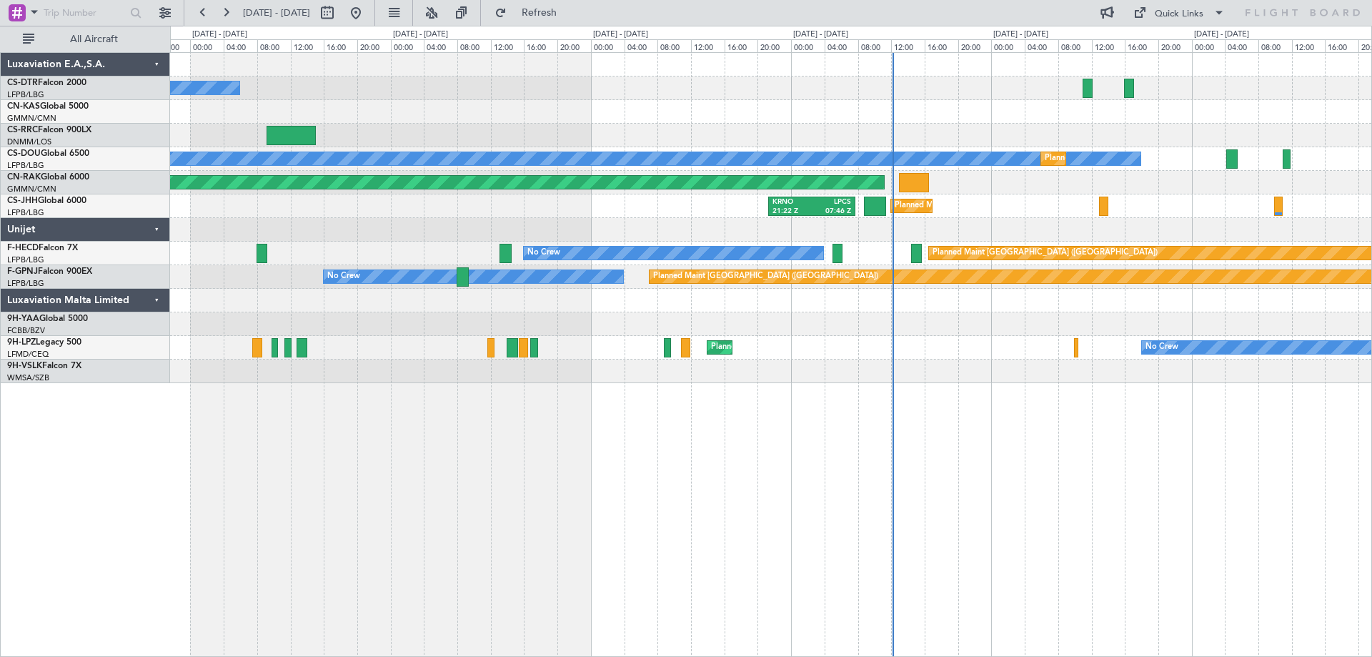
click at [1022, 568] on div "No Crew Planned Maint [GEOGRAPHIC_DATA] ([GEOGRAPHIC_DATA]) No Crew Planned Mai…" at bounding box center [771, 354] width 1202 height 604
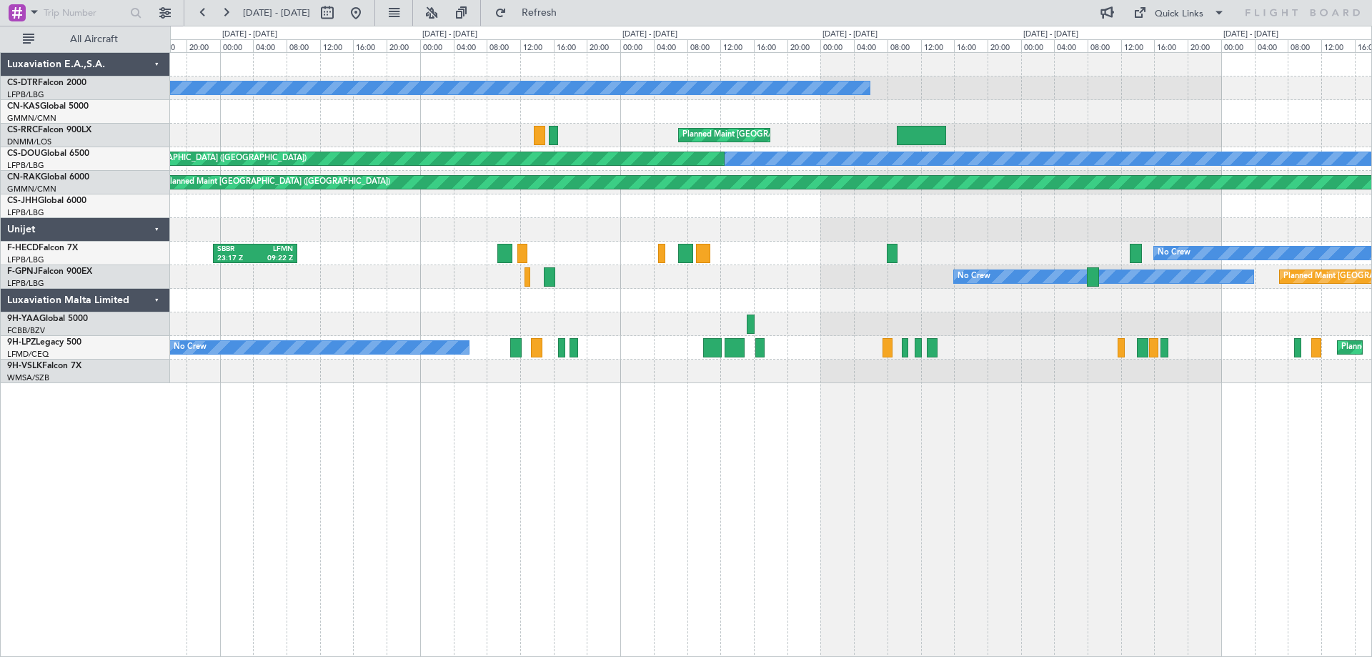
click at [925, 407] on div "No Crew Planned Maint [GEOGRAPHIC_DATA] ([GEOGRAPHIC_DATA]) Planned Maint [GEOG…" at bounding box center [771, 354] width 1202 height 604
click at [542, 399] on div "No Crew Planned Maint [GEOGRAPHIC_DATA] ([GEOGRAPHIC_DATA]) Planned Maint [GEOG…" at bounding box center [771, 354] width 1202 height 604
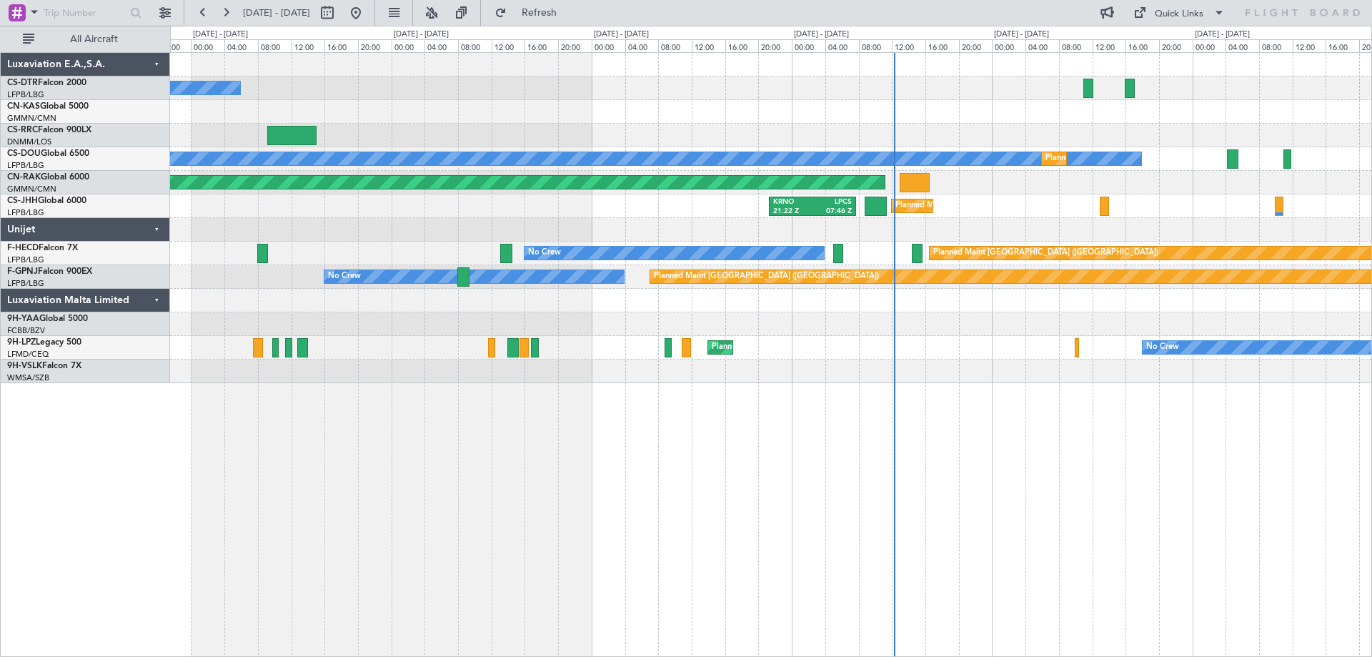
click at [465, 373] on div "No Crew Planned Maint [GEOGRAPHIC_DATA] ([GEOGRAPHIC_DATA]) No Crew Planned Mai…" at bounding box center [770, 218] width 1201 height 330
click at [731, 542] on div "No Crew Planned Maint [GEOGRAPHIC_DATA] ([GEOGRAPHIC_DATA]) No Crew Planned Mai…" at bounding box center [771, 354] width 1202 height 604
